Goal: Task Accomplishment & Management: Manage account settings

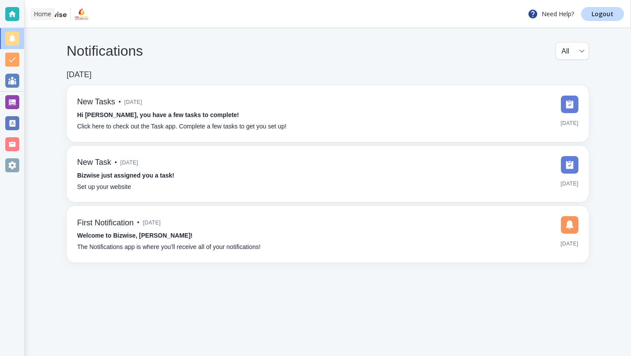
click at [7, 19] on div at bounding box center [12, 14] width 14 height 14
click at [16, 169] on div at bounding box center [12, 165] width 14 height 14
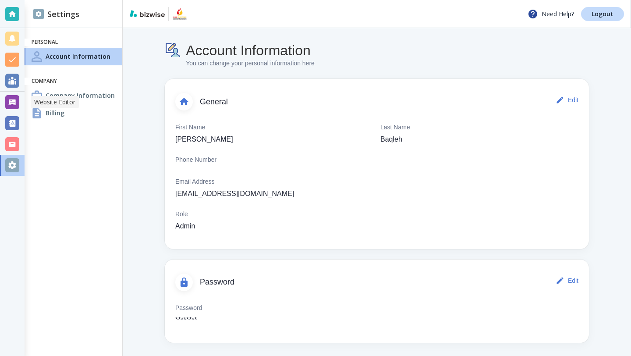
click at [10, 100] on div at bounding box center [12, 102] width 14 height 14
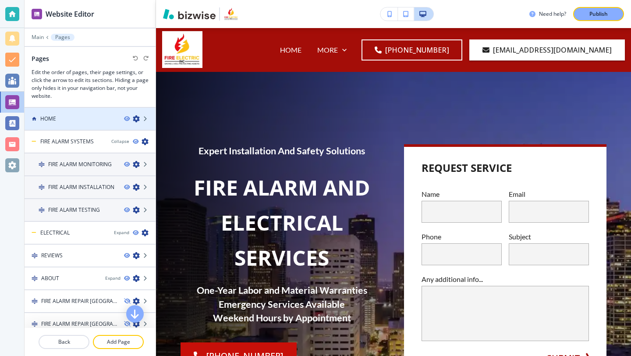
click at [103, 121] on div "HOME" at bounding box center [71, 119] width 93 height 8
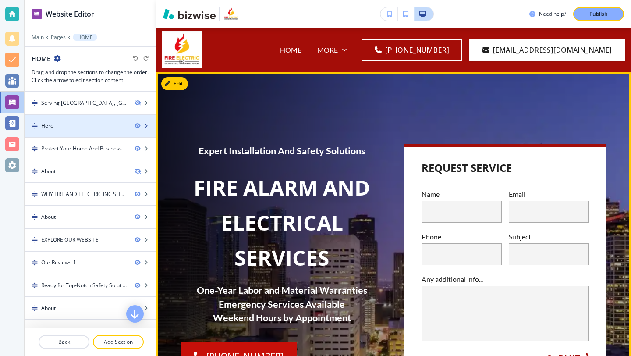
click at [98, 116] on div at bounding box center [90, 118] width 131 height 7
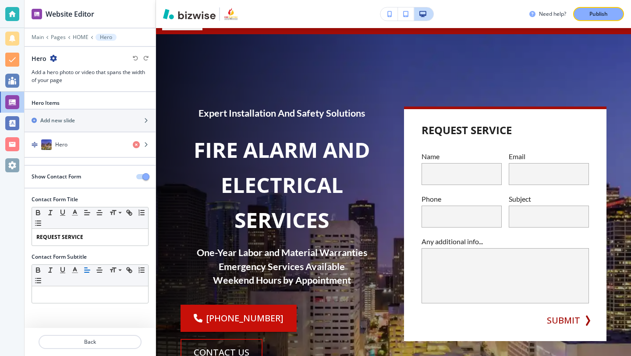
scroll to position [44, 0]
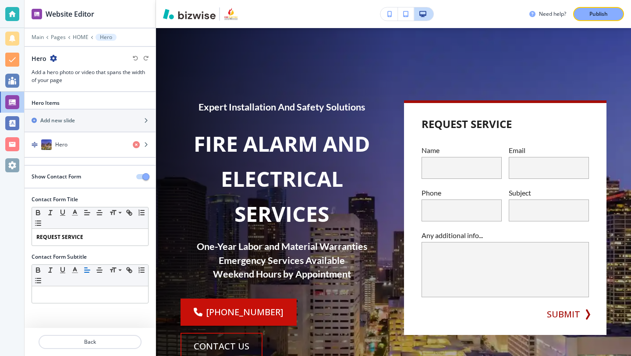
click at [51, 55] on icon "button" at bounding box center [53, 58] width 7 height 7
click at [41, 69] on h3 "Add a hero photo or video that spans the width of your page" at bounding box center [90, 76] width 117 height 16
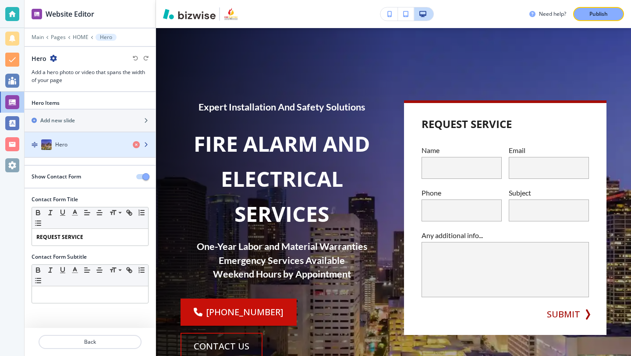
click at [53, 148] on div "Hero" at bounding box center [75, 144] width 101 height 11
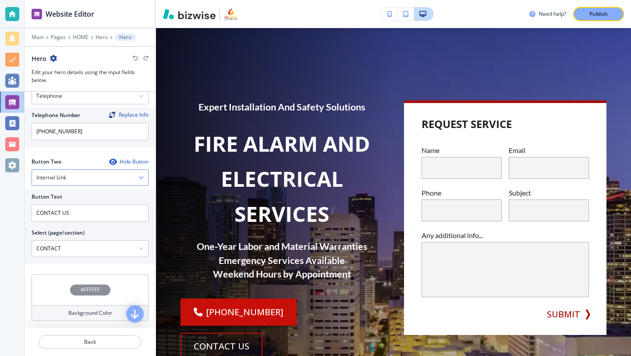
scroll to position [0, 0]
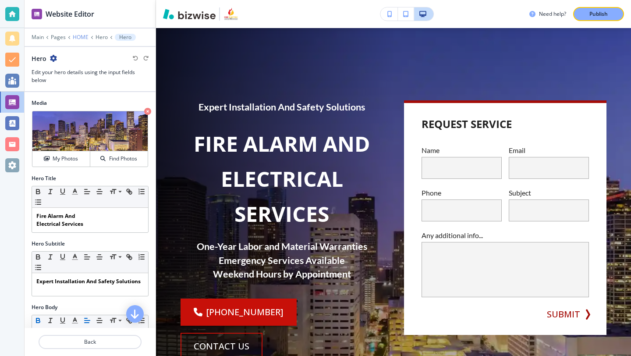
click at [83, 39] on p "HOME" at bounding box center [81, 37] width 16 height 6
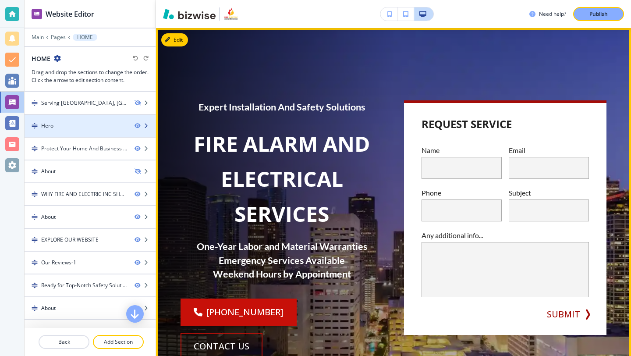
click at [92, 128] on div "Hero" at bounding box center [76, 126] width 103 height 8
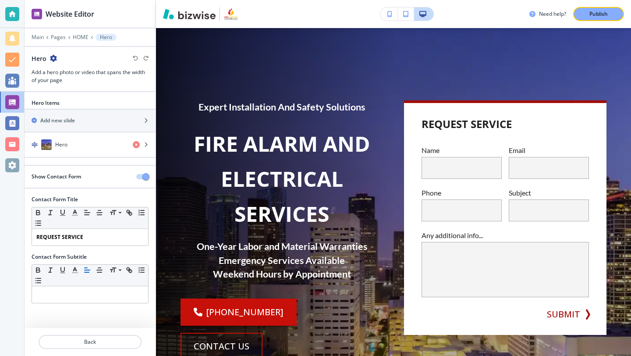
click at [139, 178] on button "button" at bounding box center [142, 176] width 12 height 5
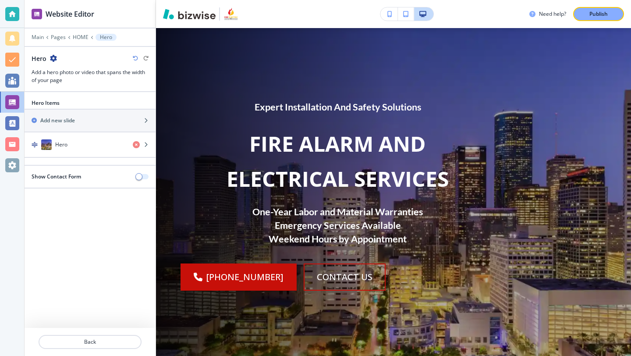
click at [139, 178] on span "button" at bounding box center [138, 176] width 7 height 7
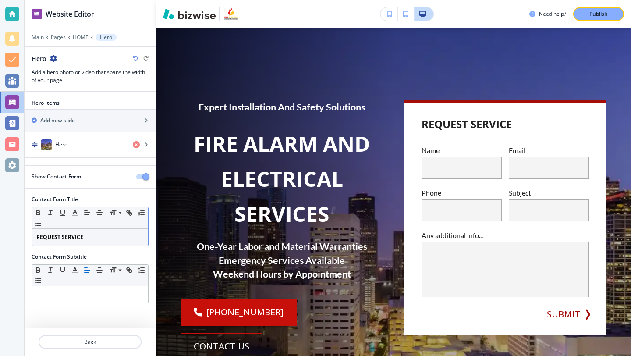
click at [91, 237] on p "REQUEST SERVICE" at bounding box center [89, 237] width 107 height 8
click at [54, 57] on icon "button" at bounding box center [53, 58] width 7 height 7
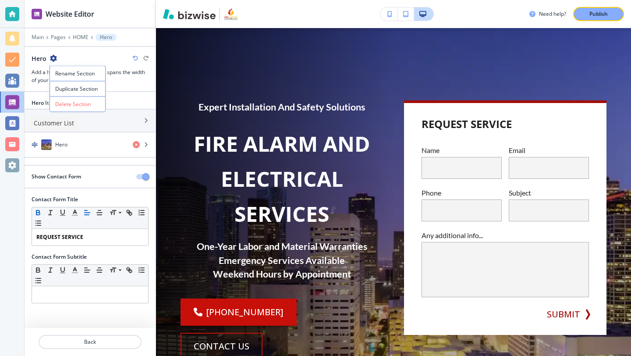
click at [11, 125] on div at bounding box center [12, 123] width 14 height 14
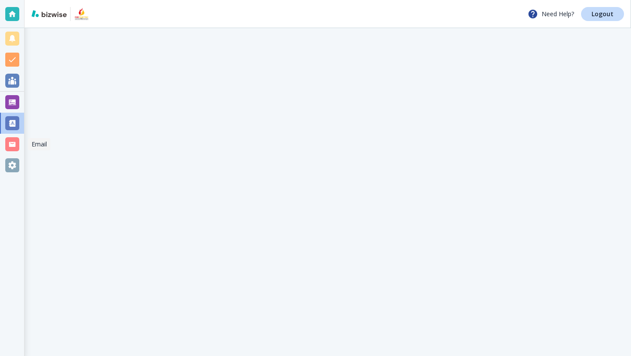
click at [12, 140] on div at bounding box center [12, 144] width 14 height 14
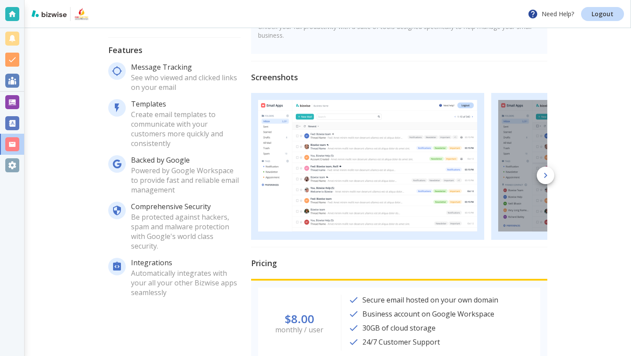
scroll to position [210, 0]
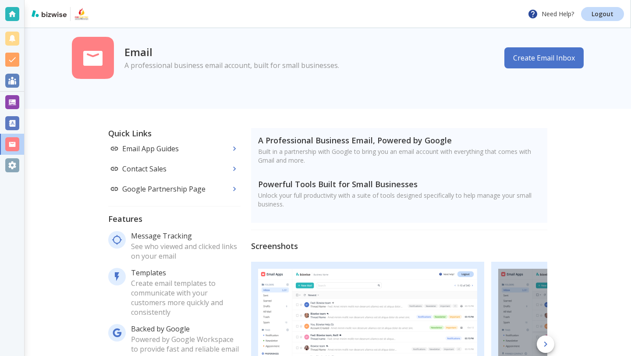
click at [22, 172] on div at bounding box center [12, 165] width 24 height 21
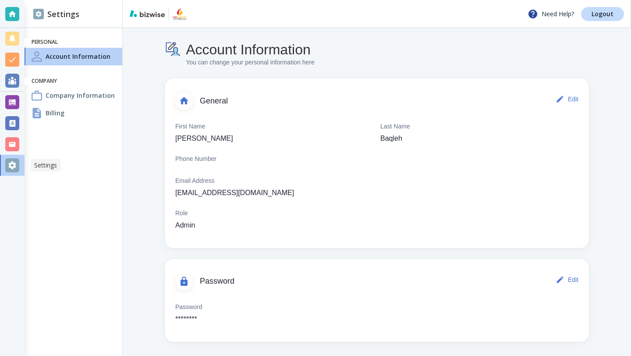
scroll to position [1, 0]
click at [103, 95] on h4 "Company Information" at bounding box center [80, 95] width 69 height 9
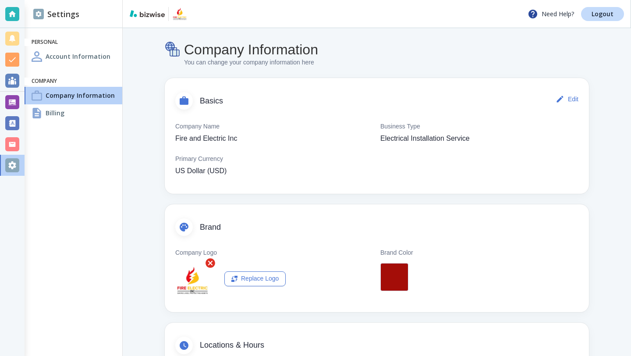
click at [96, 111] on div "Billing" at bounding box center [74, 113] width 98 height 18
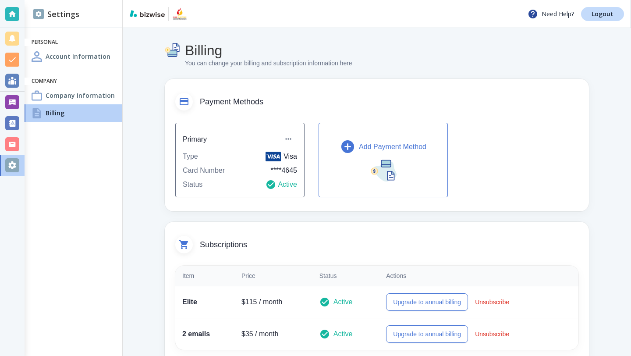
click at [51, 56] on h4 "Account Information" at bounding box center [78, 56] width 65 height 9
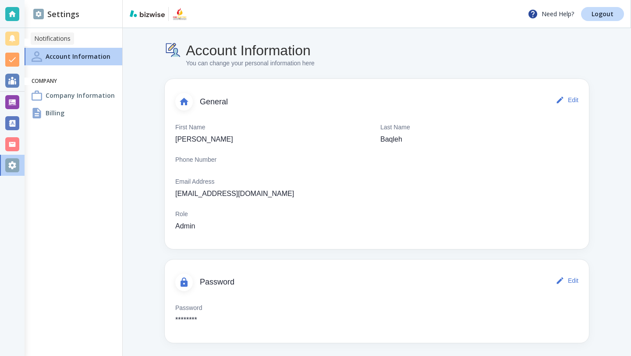
click at [22, 32] on div at bounding box center [12, 38] width 25 height 21
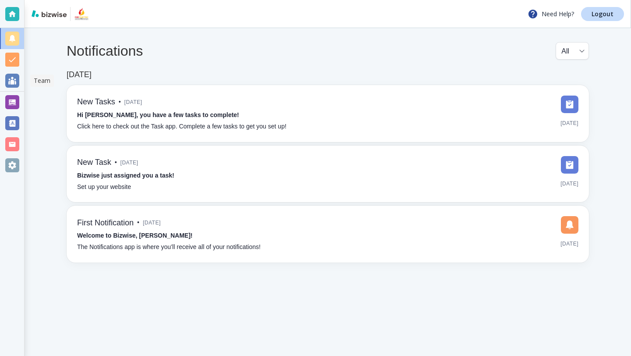
click at [14, 78] on div at bounding box center [12, 81] width 14 height 14
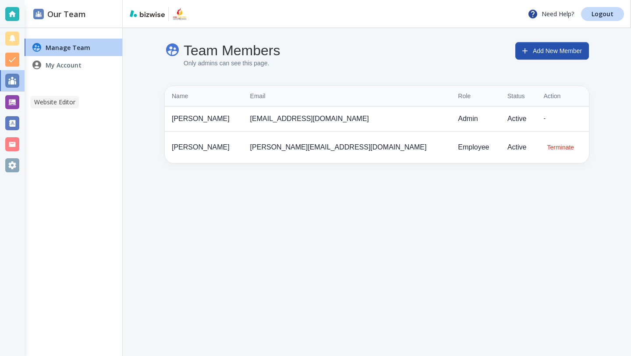
click at [12, 103] on div at bounding box center [12, 102] width 14 height 14
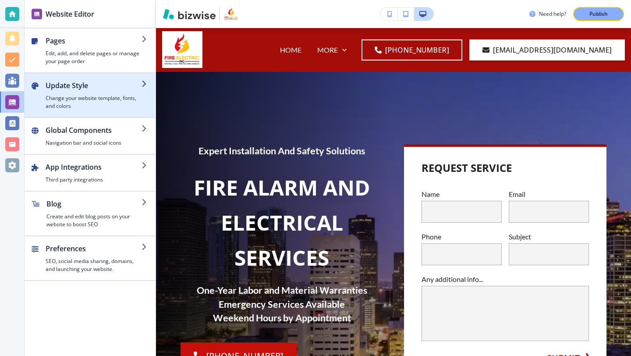
click at [97, 113] on div "button" at bounding box center [90, 113] width 131 height 7
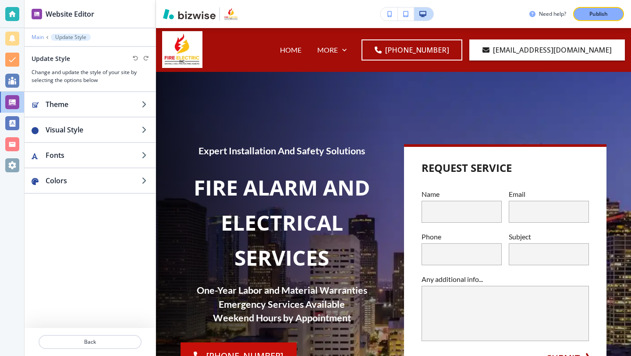
click at [43, 36] on p "Main" at bounding box center [38, 37] width 12 height 6
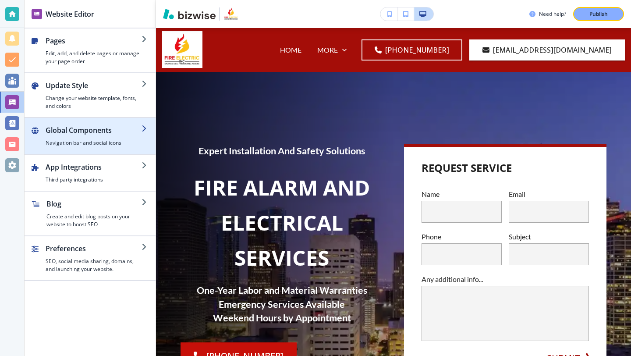
click at [63, 140] on h4 "Navigation bar and social icons" at bounding box center [94, 143] width 96 height 8
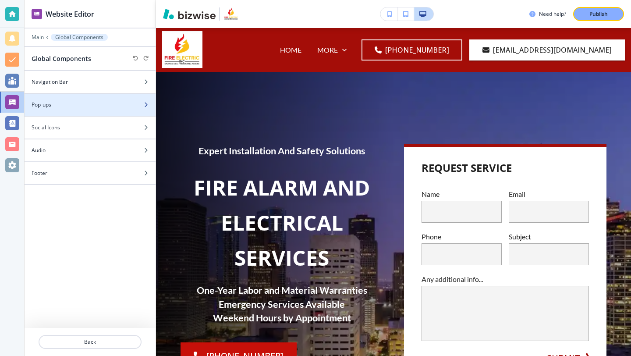
click at [48, 99] on div at bounding box center [90, 97] width 131 height 7
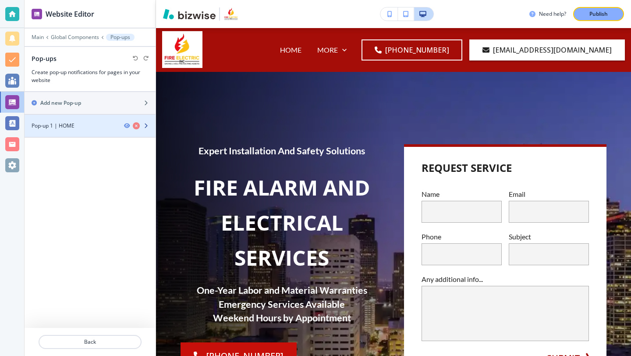
click at [68, 126] on h4 "Pop-up 1 | HOME" at bounding box center [53, 126] width 43 height 8
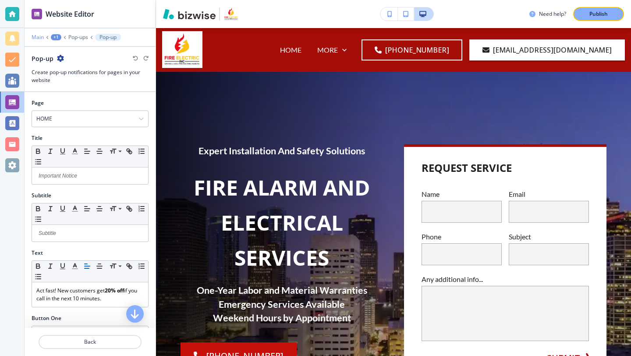
click at [40, 36] on p "Main" at bounding box center [38, 37] width 12 height 6
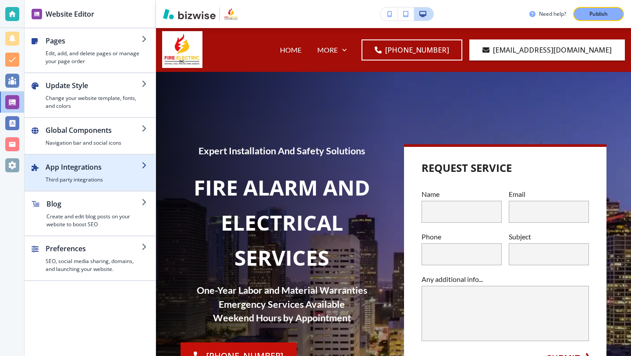
click at [62, 177] on h4 "Third party integrations" at bounding box center [94, 180] width 96 height 8
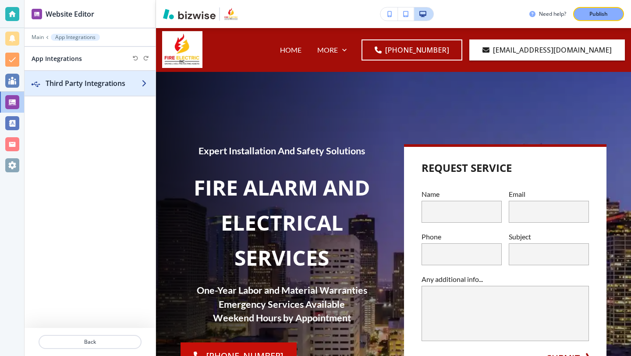
click at [63, 83] on h2 "Third Party Integrations" at bounding box center [94, 83] width 96 height 11
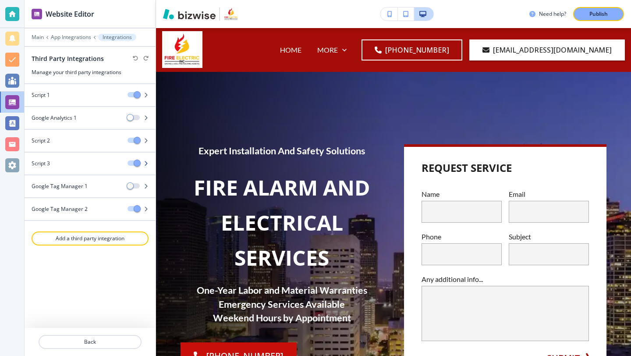
click at [60, 158] on div at bounding box center [90, 156] width 131 height 7
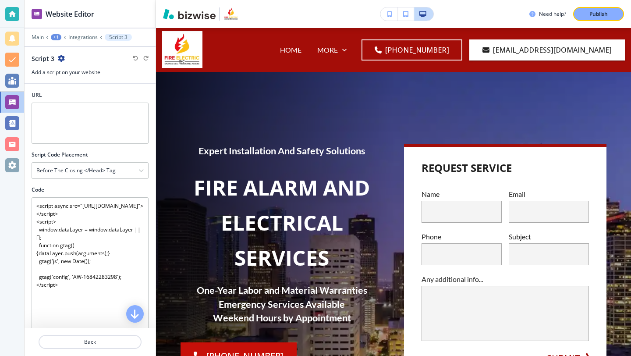
scroll to position [2, 0]
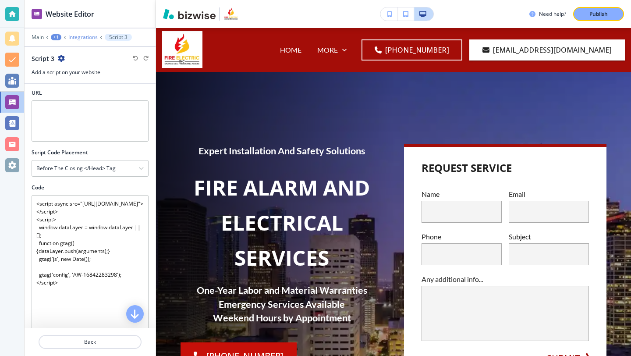
click at [76, 37] on p "Integrations" at bounding box center [82, 37] width 29 height 6
